Goal: Transaction & Acquisition: Obtain resource

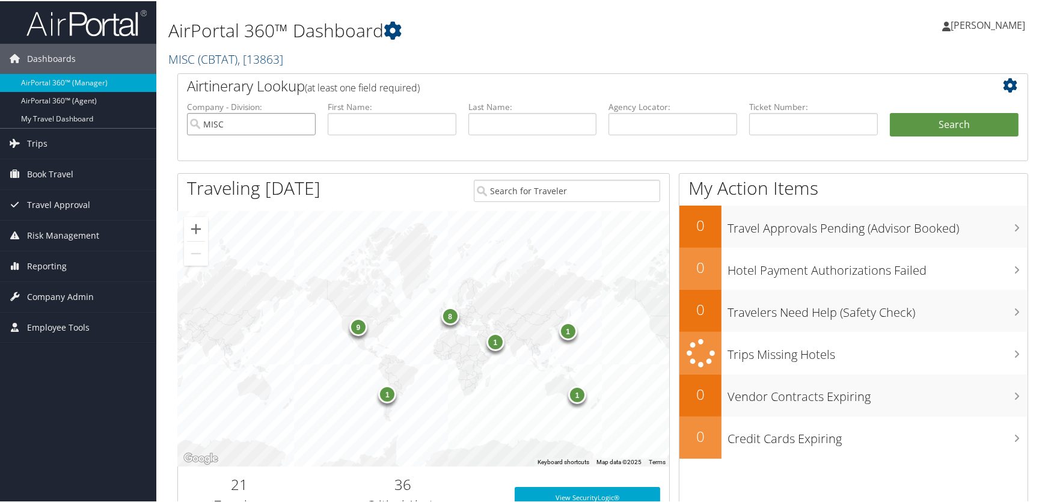
click at [303, 123] on input "MISC" at bounding box center [251, 123] width 129 height 22
click at [634, 116] on input "text" at bounding box center [673, 123] width 129 height 22
paste input "CXC389"
type input "CXC389"
click at [962, 118] on button "Search" at bounding box center [954, 124] width 129 height 24
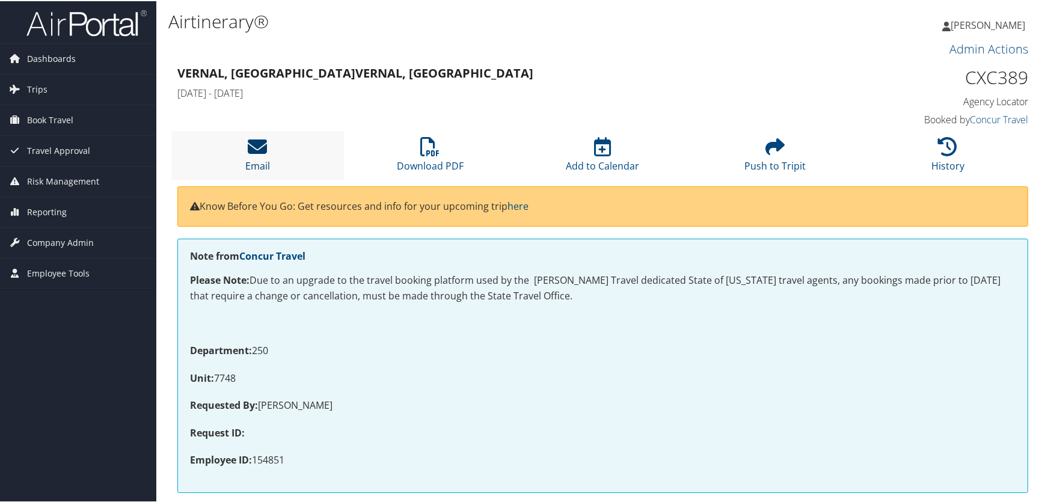
click at [256, 158] on link "Email" at bounding box center [257, 157] width 25 height 29
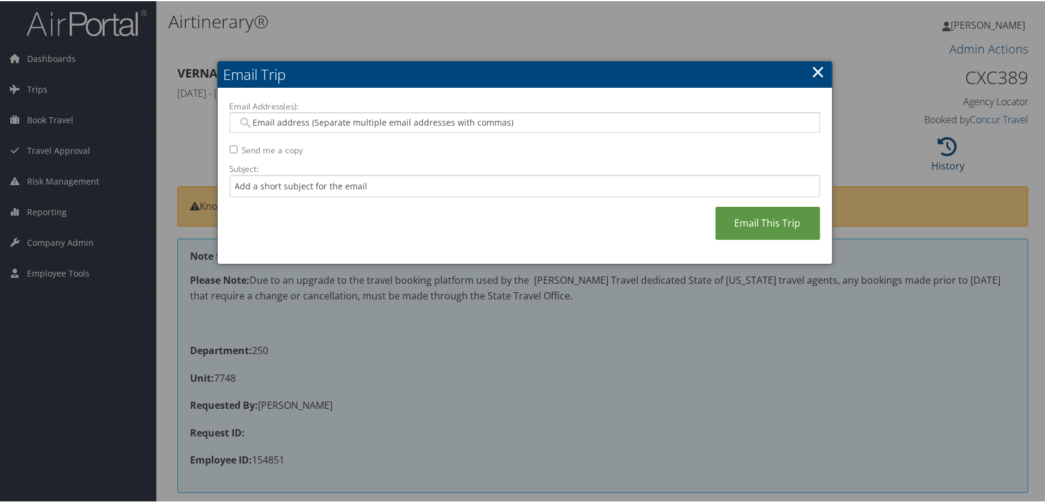
click at [247, 119] on input "Email Address(es):" at bounding box center [525, 121] width 574 height 12
type input "acoyle@utah.gov"
click at [777, 216] on link "Email This Trip" at bounding box center [768, 222] width 105 height 33
